Goal: Check status: Verify the current state of an ongoing process or item

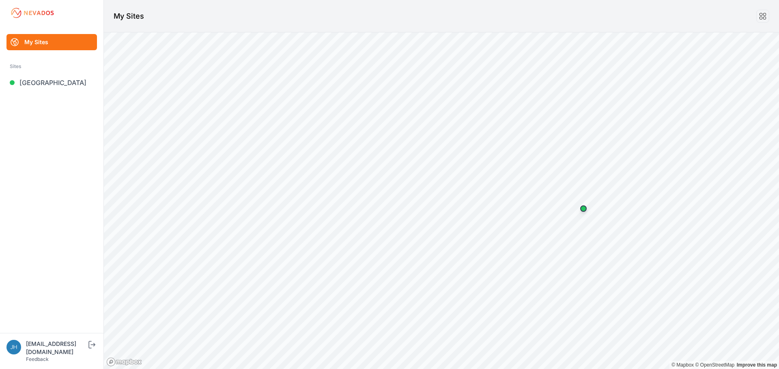
click at [48, 80] on link "[GEOGRAPHIC_DATA]" at bounding box center [51, 83] width 90 height 16
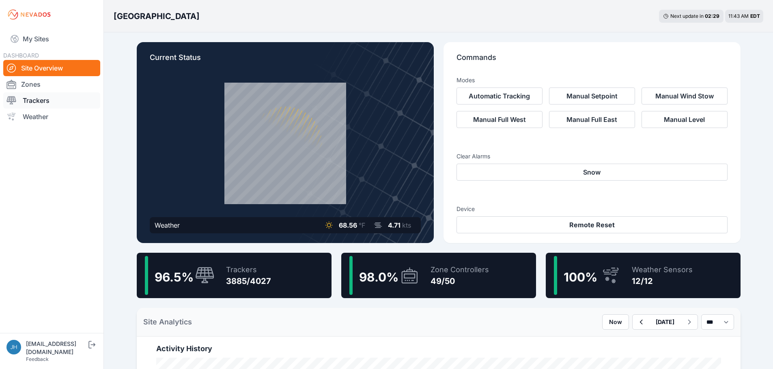
click at [36, 101] on link "Trackers" at bounding box center [51, 100] width 97 height 16
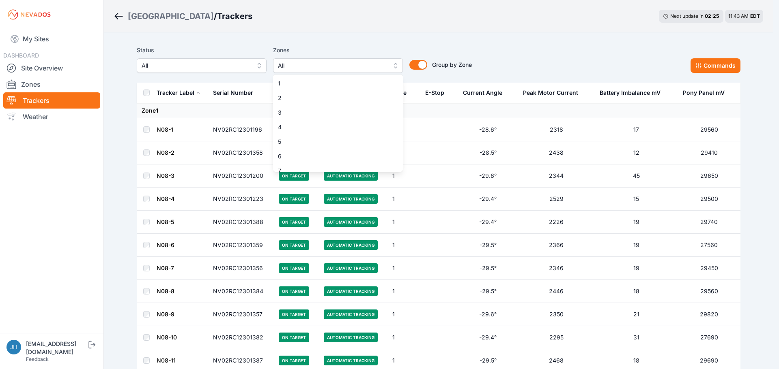
click at [393, 64] on button "All" at bounding box center [338, 65] width 130 height 15
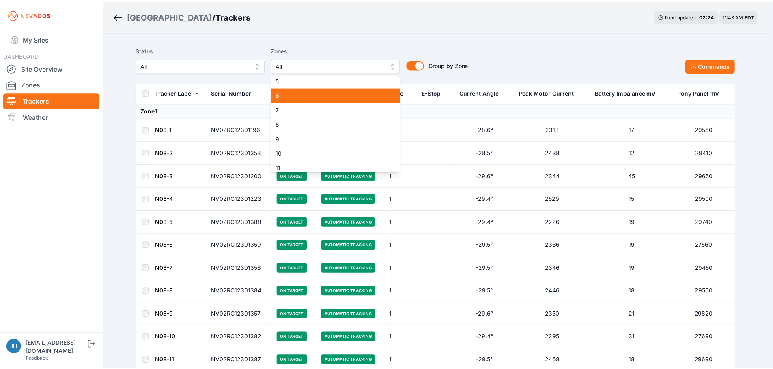
scroll to position [81, 0]
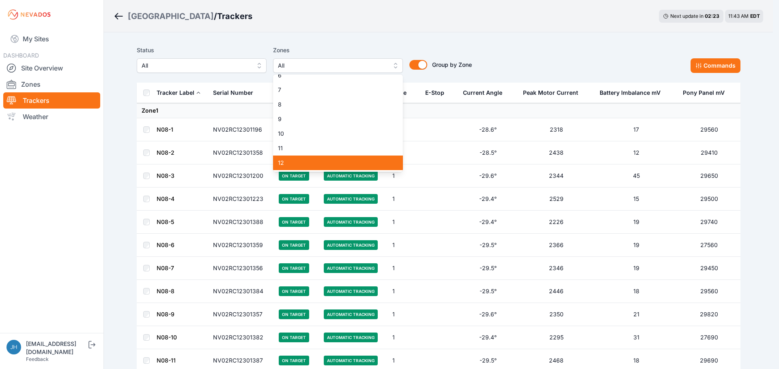
click at [352, 159] on span "12" at bounding box center [333, 163] width 110 height 8
